Goal: Transaction & Acquisition: Subscribe to service/newsletter

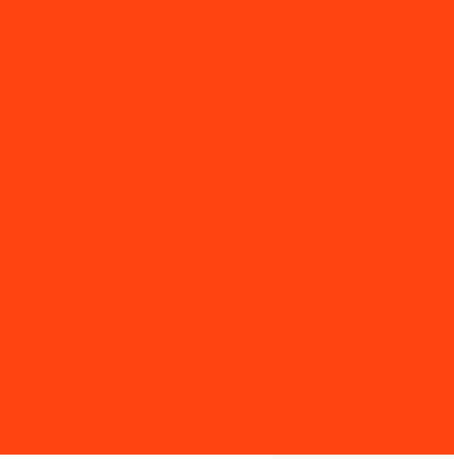
select select "US"
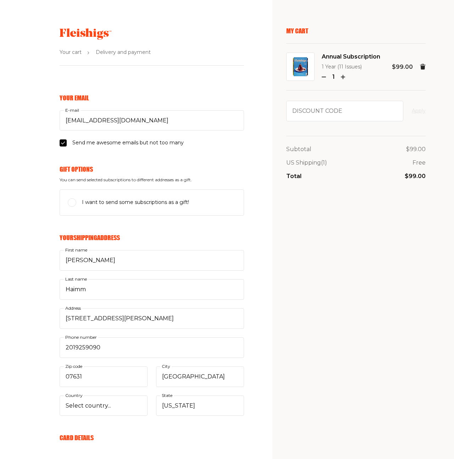
click at [75, 203] on input "I want to send some subscriptions as a gift!" at bounding box center [72, 202] width 9 height 9
checkbox input "true"
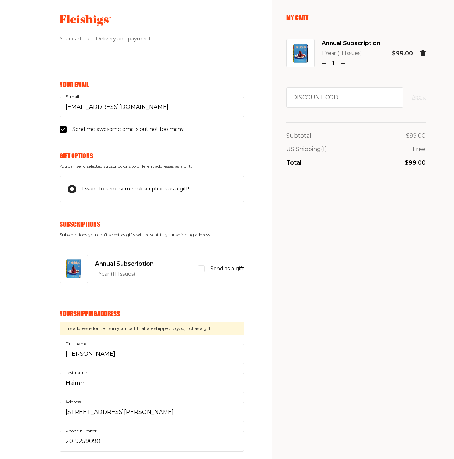
scroll to position [18, 0]
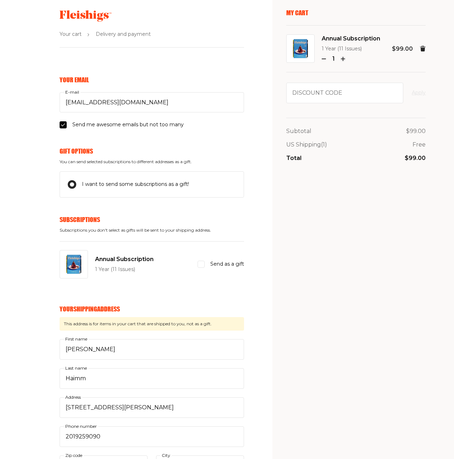
drag, startPoint x: 201, startPoint y: 265, endPoint x: 207, endPoint y: 268, distance: 7.0
click at [201, 265] on input "Send as a gift" at bounding box center [200, 264] width 7 height 7
checkbox input "true"
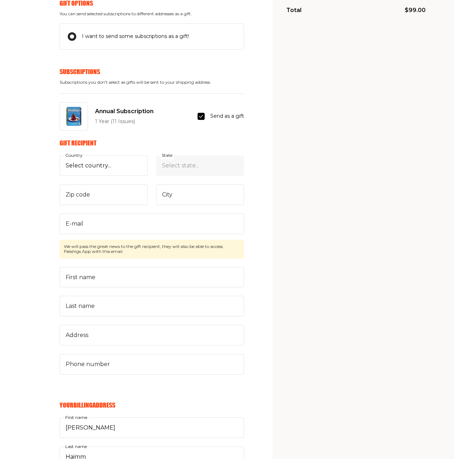
scroll to position [169, 0]
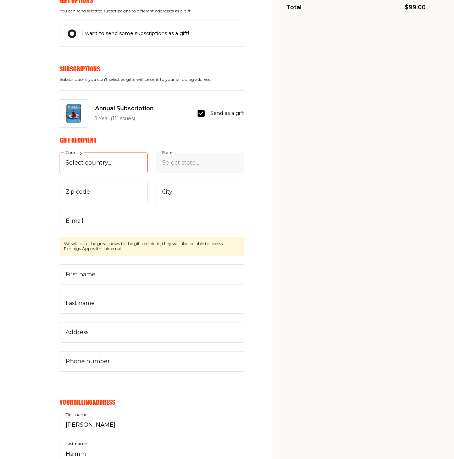
click at [96, 163] on select "Select country... United States Canada (+$29/subscription) Afghanistan (+$44/su…" at bounding box center [104, 162] width 88 height 21
select select "US"
click at [60, 152] on select "Select country... United States Canada (+$29/subscription) Afghanistan (+$44/su…" at bounding box center [104, 162] width 88 height 21
click at [182, 166] on select "Select state... Alabama Alaska American Samoa Arizona Arkansas California Color…" at bounding box center [200, 162] width 88 height 21
select select "New Jersey"
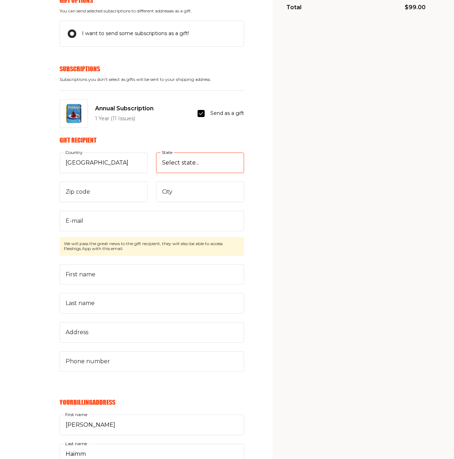
click at [156, 152] on select "Select state... Alabama Alaska American Samoa Arizona Arkansas California Color…" at bounding box center [200, 162] width 88 height 21
click at [117, 192] on input "Zip code" at bounding box center [104, 191] width 88 height 21
type input "07631"
type input "Englewood"
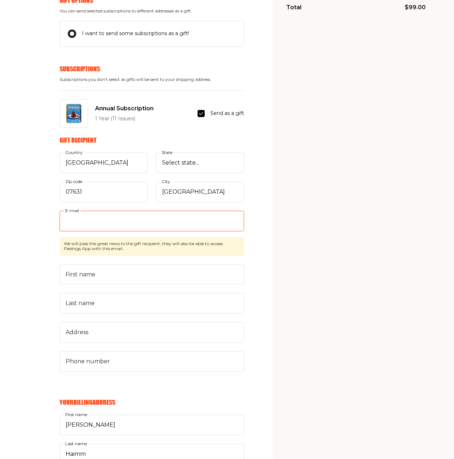
click at [78, 221] on input "E-mail" at bounding box center [152, 221] width 184 height 21
drag, startPoint x: 68, startPoint y: 220, endPoint x: 60, endPoint y: 221, distance: 8.2
click at [60, 221] on input "e" at bounding box center [152, 221] width 184 height 21
paste input "marcov@gmail.com"
type input "emarcov@gmail.com"
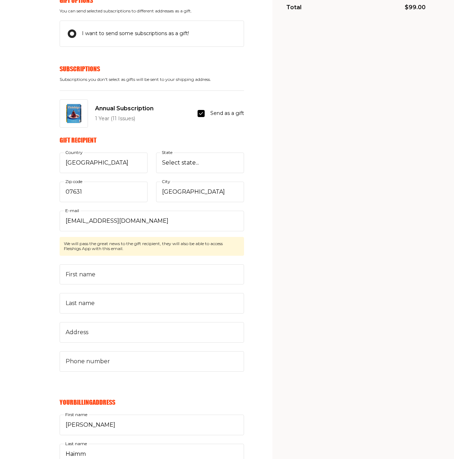
click at [48, 261] on form "Your Email bhaimm@gmail.com E-mail Send me awesome emails but not too many Gift…" at bounding box center [137, 355] width 213 height 861
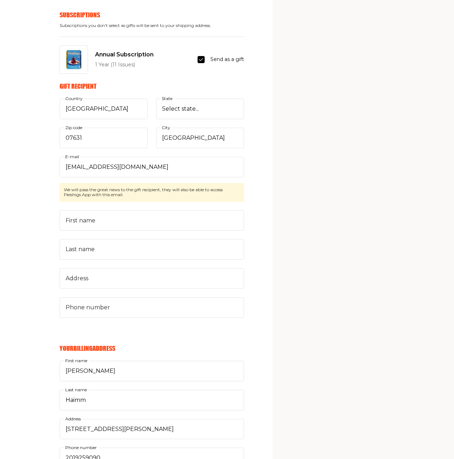
scroll to position [225, 0]
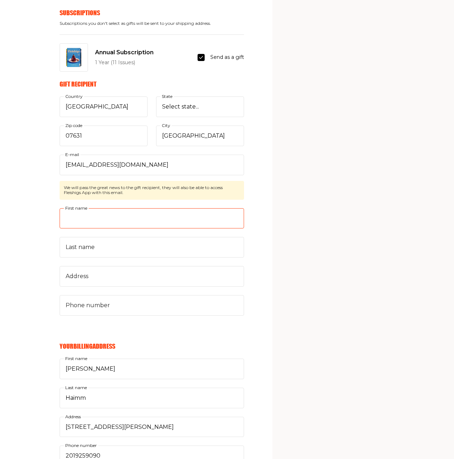
click at [80, 219] on input "First name" at bounding box center [152, 218] width 184 height 21
type input "Elias"
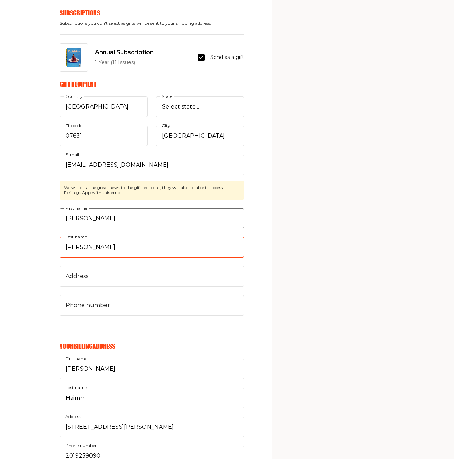
type input "Marcovici"
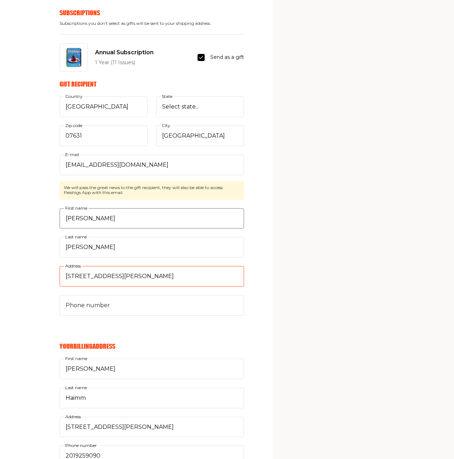
type input "109 E Hamilton Ave"
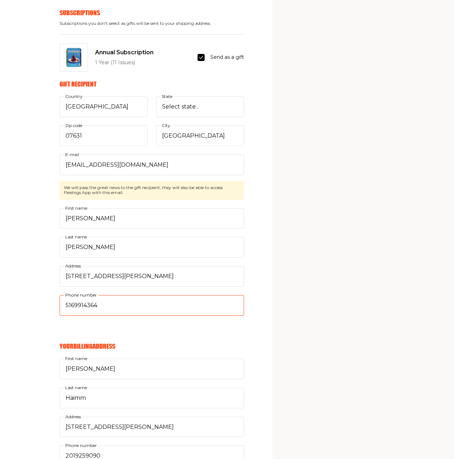
type input "5169914364"
click at [30, 309] on div "Your Email bhaimm@gmail.com E-mail Send me awesome emails but not too many Gift…" at bounding box center [122, 299] width 244 height 861
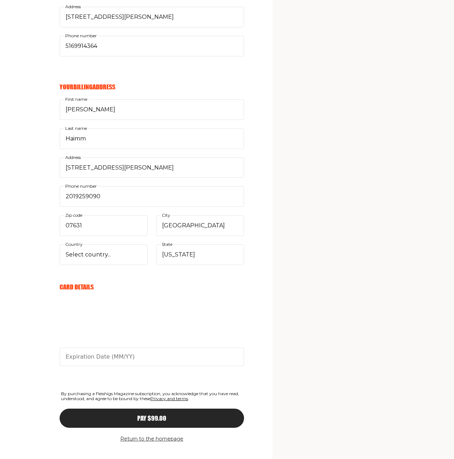
scroll to position [496, 0]
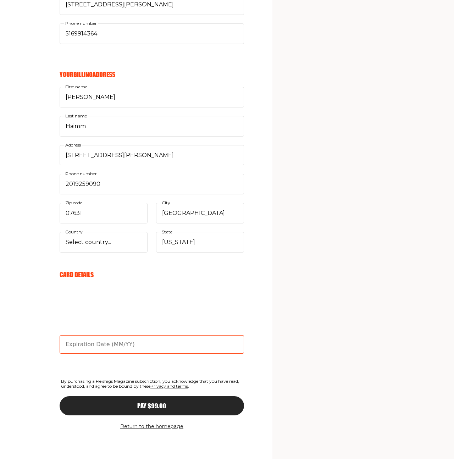
type input "03/29"
click at [153, 402] on span "Pay $99.00" at bounding box center [151, 399] width 29 height 6
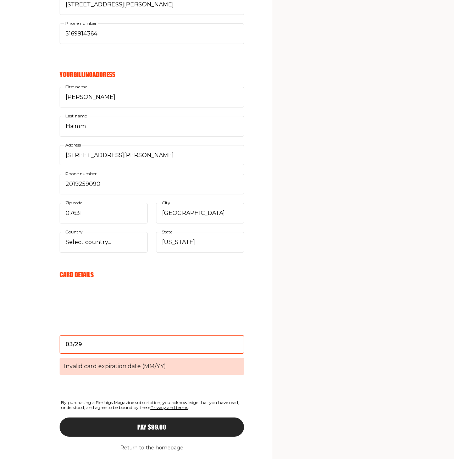
drag, startPoint x: 91, startPoint y: 346, endPoint x: 50, endPoint y: 345, distance: 40.8
click at [50, 345] on form "Your Email bhaimm@gmail.com E-mail Send me awesome emails but not too many Gift…" at bounding box center [137, 39] width 213 height 883
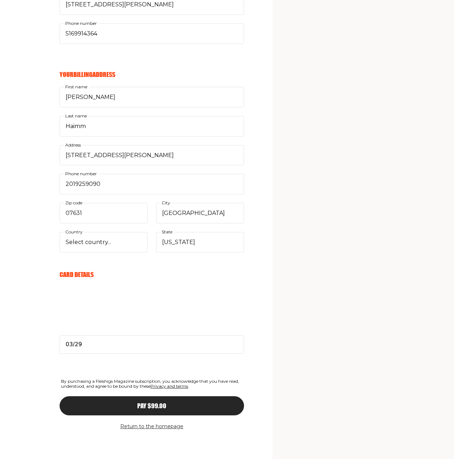
click at [58, 367] on form "Your Email bhaimm@gmail.com E-mail Send me awesome emails but not too many Gift…" at bounding box center [137, 28] width 213 height 861
click at [150, 402] on span "Pay $99.00" at bounding box center [151, 399] width 29 height 6
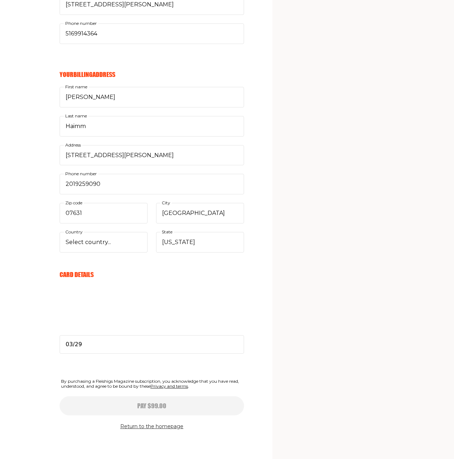
type input "03/29"
